Goal: Information Seeking & Learning: Learn about a topic

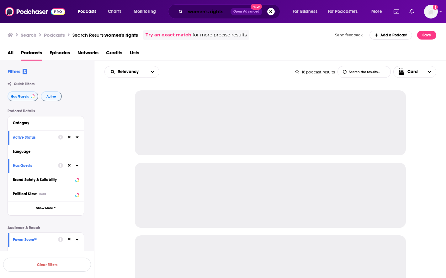
click at [204, 8] on input "women's rights" at bounding box center [207, 12] width 45 height 10
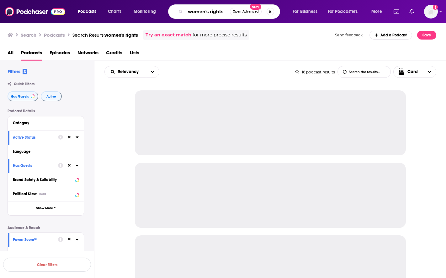
click at [204, 8] on input "women's rights" at bounding box center [207, 12] width 44 height 10
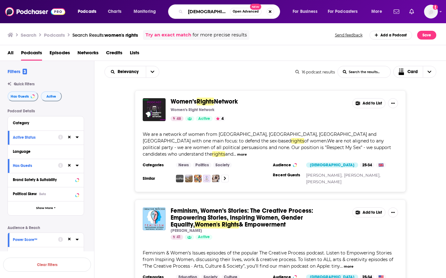
type input "[DEMOGRAPHIC_DATA]"
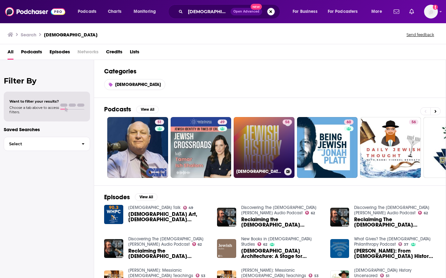
click at [250, 126] on link "58 [DEMOGRAPHIC_DATA] History Nerds" at bounding box center [263, 147] width 61 height 61
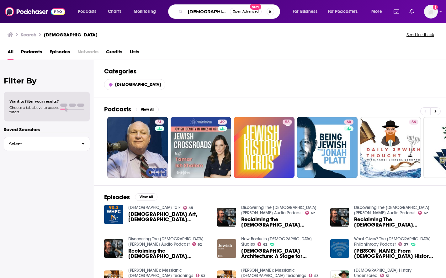
type input "[DEMOGRAPHIC_DATA] history"
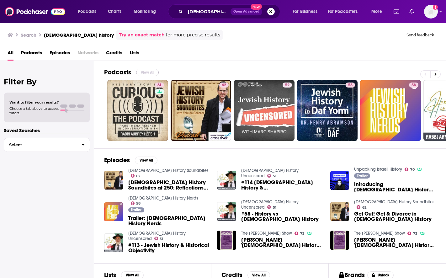
click at [148, 69] on button "View All" at bounding box center [147, 73] width 23 height 8
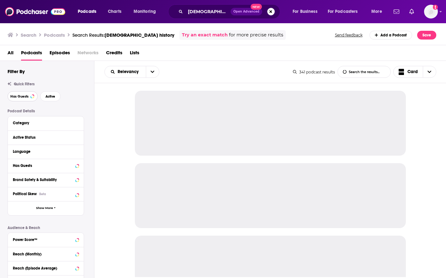
click at [27, 95] on span "Has Guests" at bounding box center [19, 96] width 18 height 3
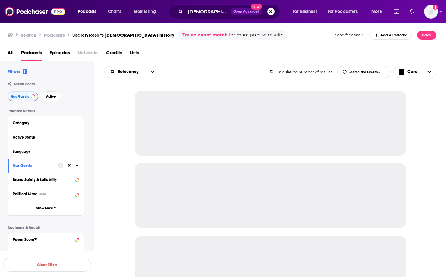
click at [63, 96] on div "Has Guests Active" at bounding box center [51, 96] width 86 height 10
click at [55, 97] on span "Active" at bounding box center [51, 96] width 10 height 3
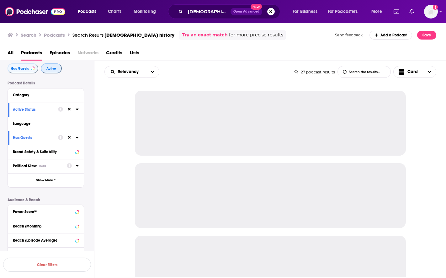
scroll to position [63, 0]
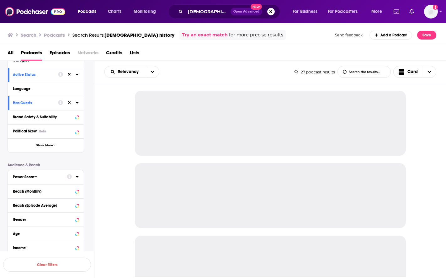
click at [42, 179] on button "Power Score™" at bounding box center [40, 176] width 54 height 8
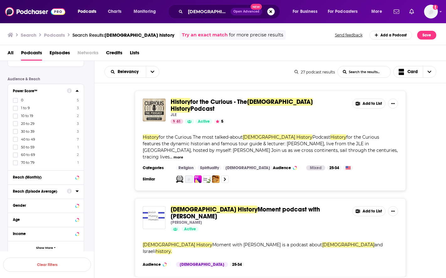
scroll to position [157, 0]
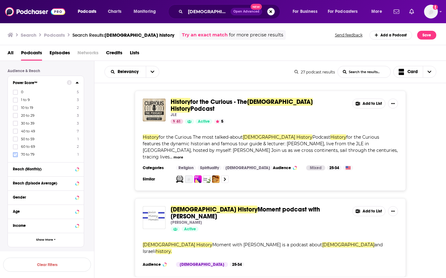
click at [15, 154] on icon at bounding box center [15, 155] width 4 height 4
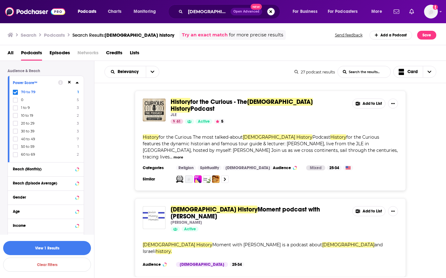
click at [15, 154] on icon at bounding box center [15, 155] width 4 height 4
click at [29, 248] on button "View 11 Results" at bounding box center [47, 248] width 88 height 14
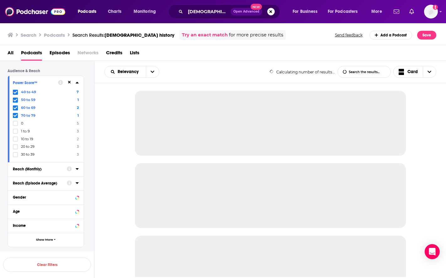
scroll to position [134, 0]
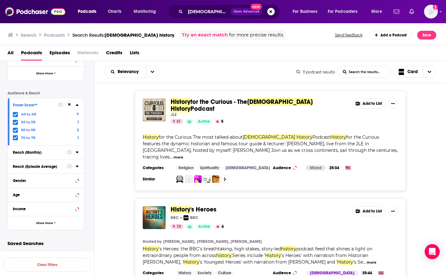
click at [183, 154] on button "more" at bounding box center [178, 156] width 10 height 5
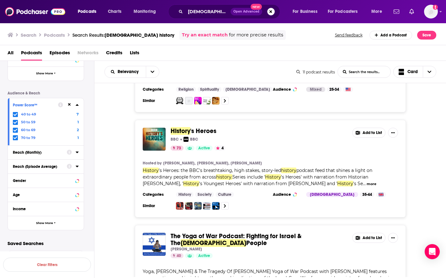
scroll to position [63, 0]
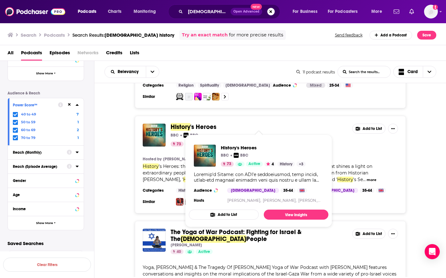
click at [414, 148] on div "History 's Heroes BBC BBC 73 Active 4 Add to List Hosted by [PERSON_NAME], [PER…" at bounding box center [270, 164] width 352 height 97
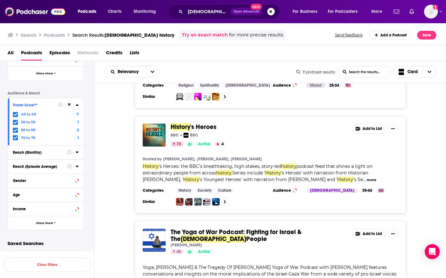
click at [188, 127] on span "History" at bounding box center [180, 127] width 20 height 8
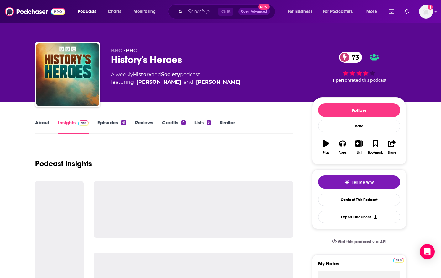
click at [132, 58] on div "History's Heroes 73" at bounding box center [206, 60] width 191 height 12
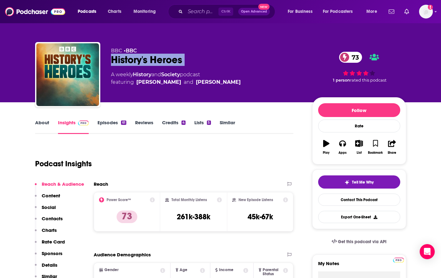
copy div "History's Heroes 73"
click at [258, 121] on div "About Insights Episodes 61 Reviews Credits 4 Lists 5 Similar" at bounding box center [164, 125] width 258 height 15
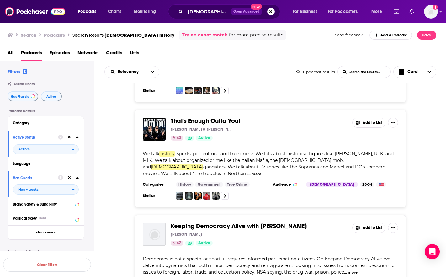
scroll to position [940, 0]
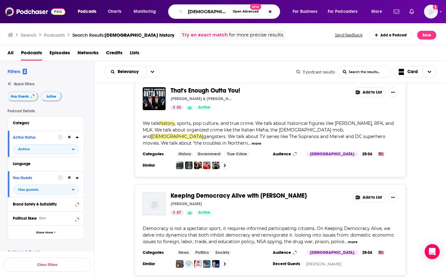
click at [218, 14] on input "[DEMOGRAPHIC_DATA] history" at bounding box center [207, 12] width 44 height 10
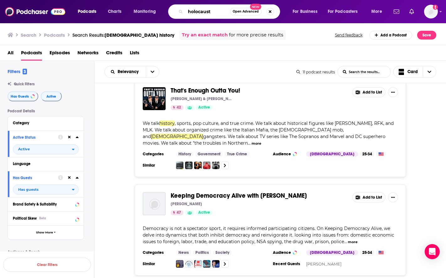
type input "holocaust"
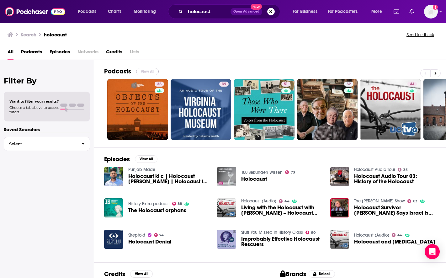
click at [145, 70] on button "View All" at bounding box center [147, 72] width 23 height 8
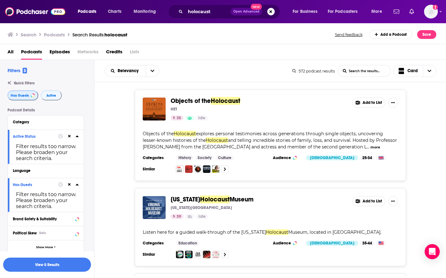
click at [21, 97] on span "Has Guests" at bounding box center [20, 95] width 18 height 3
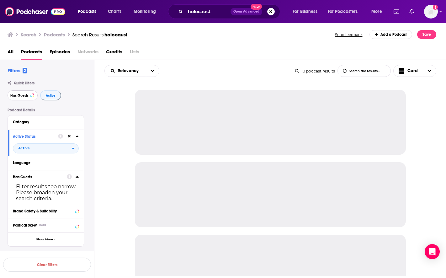
click at [27, 97] on span "Has Guests" at bounding box center [19, 95] width 18 height 3
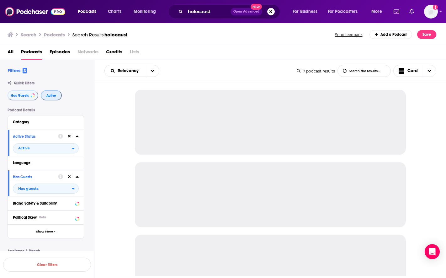
click at [47, 96] on span "Active" at bounding box center [51, 95] width 10 height 3
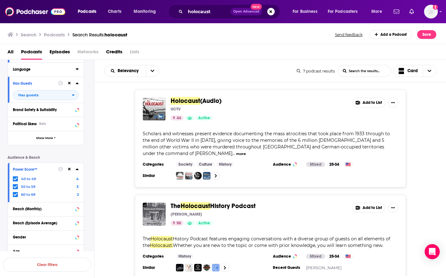
scroll to position [94, 0]
click at [17, 194] on icon at bounding box center [15, 194] width 4 height 4
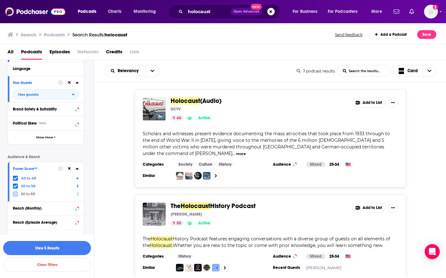
click at [16, 185] on icon at bounding box center [15, 186] width 4 height 3
click at [14, 178] on icon at bounding box center [15, 178] width 4 height 4
click at [45, 242] on button "View 0 Results" at bounding box center [47, 248] width 88 height 14
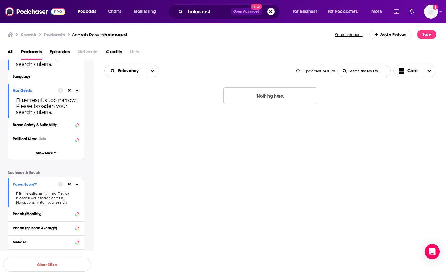
click at [67, 185] on button at bounding box center [69, 183] width 5 height 5
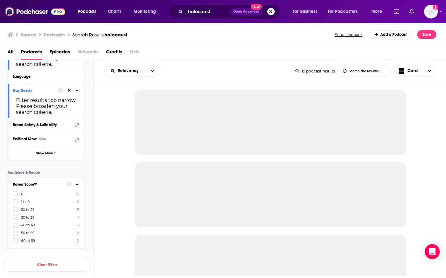
scroll to position [125, 0]
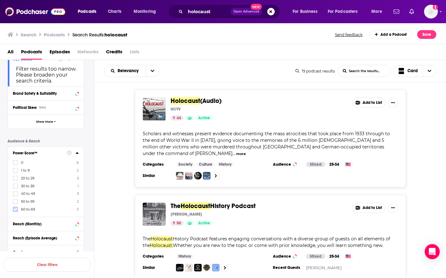
click at [14, 209] on icon at bounding box center [15, 209] width 4 height 3
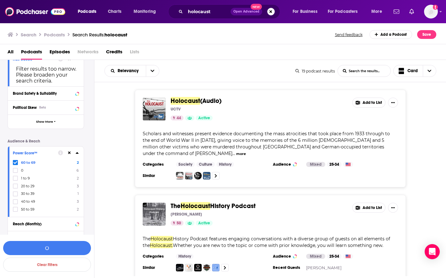
click at [14, 209] on icon at bounding box center [15, 209] width 4 height 3
click at [28, 245] on button "View 7 Results" at bounding box center [47, 248] width 88 height 14
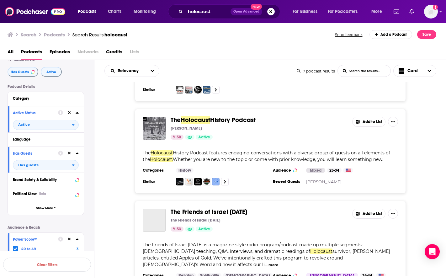
scroll to position [94, 0]
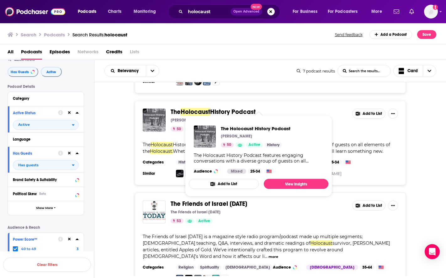
click at [220, 108] on span "History Podcast" at bounding box center [232, 112] width 45 height 8
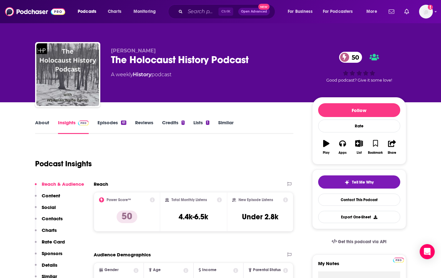
click at [161, 59] on div "The Holocaust History Podcast 50" at bounding box center [206, 60] width 191 height 12
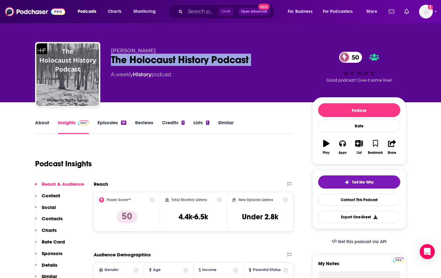
click at [161, 59] on div "The Holocaust History Podcast 50" at bounding box center [206, 60] width 191 height 12
copy div "The Holocaust History Podcast 50"
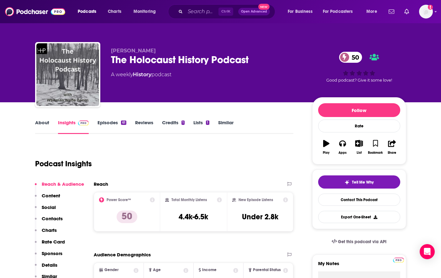
drag, startPoint x: 275, startPoint y: 122, endPoint x: 224, endPoint y: 96, distance: 57.7
click at [275, 122] on div "About Insights Episodes 61 Reviews Credits 1 Lists 1 Similar" at bounding box center [164, 125] width 258 height 15
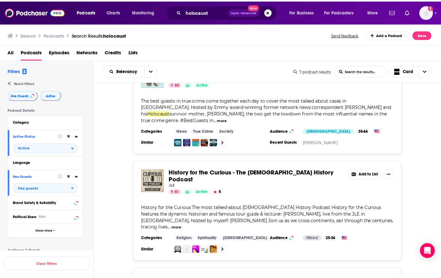
scroll to position [345, 0]
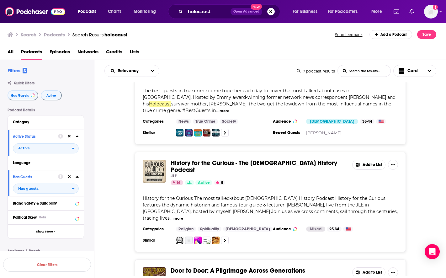
click at [231, 159] on span "History for the Curious - The [DEMOGRAPHIC_DATA] History Podcast" at bounding box center [253, 166] width 166 height 15
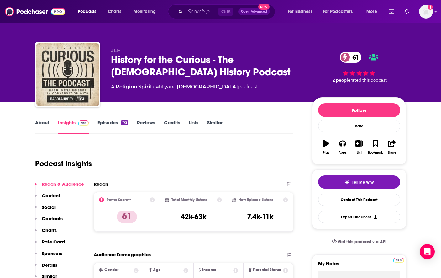
click at [38, 123] on link "About" at bounding box center [42, 126] width 14 height 14
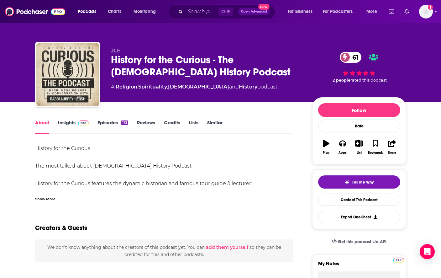
click at [47, 197] on div "Show More" at bounding box center [45, 198] width 20 height 6
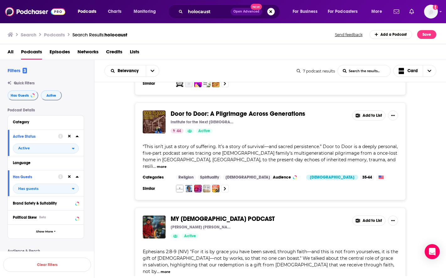
scroll to position [528, 0]
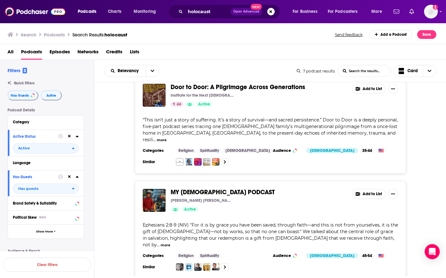
click at [284, 40] on div "Search Podcasts Search Results: holocaust Send feedback Add a Podcast Save" at bounding box center [223, 34] width 446 height 22
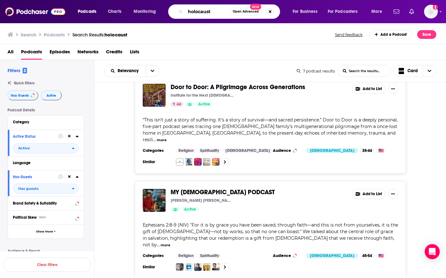
click at [203, 11] on input "holocaust" at bounding box center [207, 12] width 44 height 10
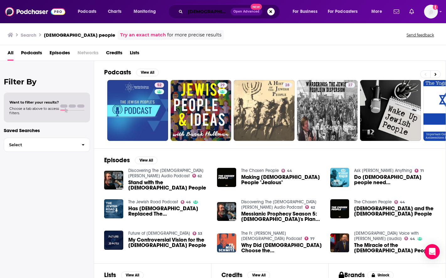
click at [212, 10] on input "[DEMOGRAPHIC_DATA] people" at bounding box center [207, 12] width 45 height 10
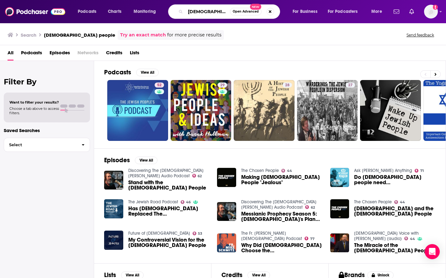
click at [212, 10] on input "[DEMOGRAPHIC_DATA] people" at bounding box center [207, 12] width 44 height 10
type input "[DEMOGRAPHIC_DATA] stories"
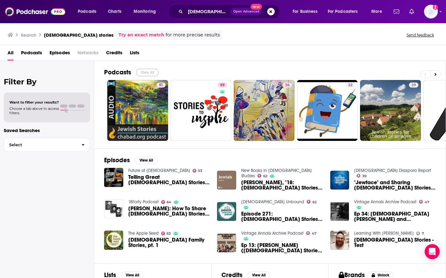
click at [144, 70] on button "View All" at bounding box center [147, 73] width 23 height 8
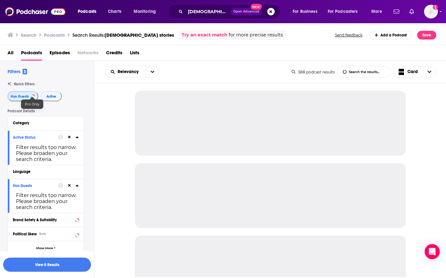
click at [26, 97] on span "Has Guests" at bounding box center [20, 96] width 18 height 3
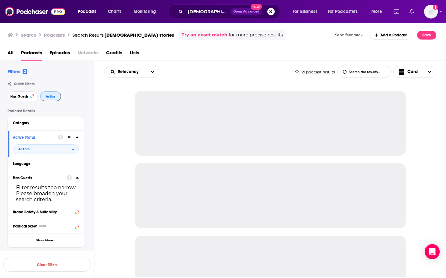
click at [49, 96] on span "Active" at bounding box center [51, 96] width 10 height 3
click at [24, 96] on span "Has Guests" at bounding box center [19, 96] width 18 height 3
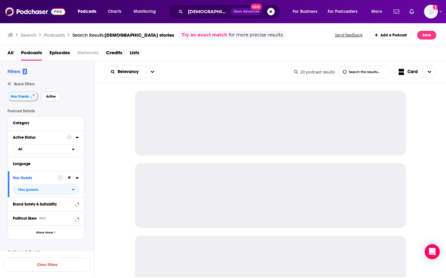
click at [45, 97] on button "Active" at bounding box center [51, 96] width 20 height 10
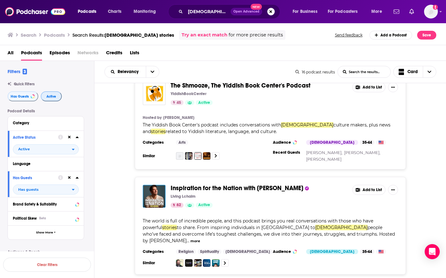
scroll to position [407, 0]
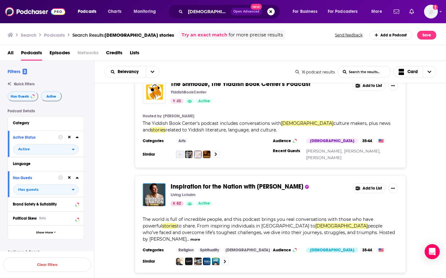
click at [224, 182] on span "Inspiration for the Nation with [PERSON_NAME]" at bounding box center [236, 186] width 133 height 8
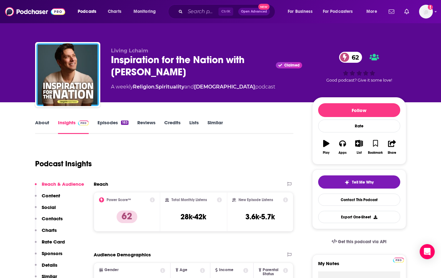
click at [166, 56] on div "Inspiration for the Nation with [PERSON_NAME] Claimed 62" at bounding box center [206, 66] width 191 height 24
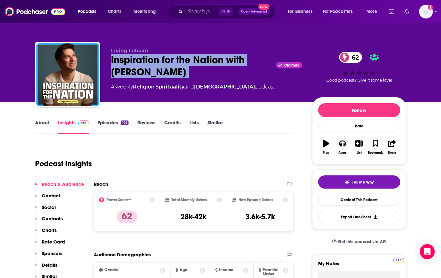
click at [166, 56] on div "Inspiration for the Nation with [PERSON_NAME] Claimed 62" at bounding box center [206, 66] width 191 height 24
copy div "Inspiration for the Nation with [PERSON_NAME]"
click at [280, 126] on div "About Insights Episodes 183 Reviews Credits Lists Similar" at bounding box center [164, 125] width 258 height 15
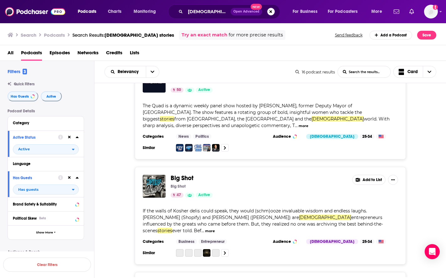
scroll to position [658, 0]
